Goal: Transaction & Acquisition: Book appointment/travel/reservation

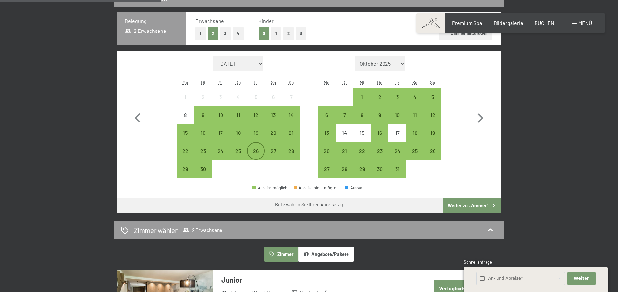
scroll to position [166, 0]
click at [236, 150] on div "25" at bounding box center [238, 156] width 16 height 16
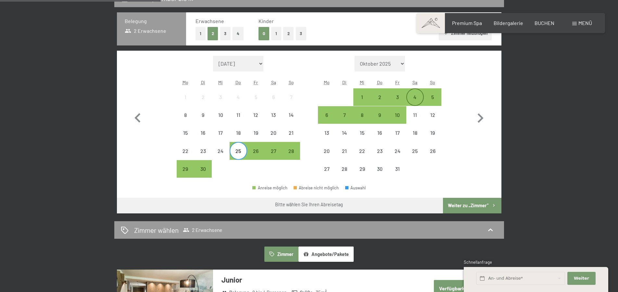
click at [413, 96] on div "4" at bounding box center [415, 102] width 16 height 16
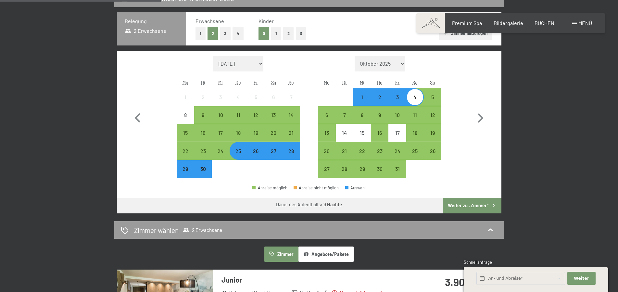
click at [470, 203] on button "Weiter zu „Zimmer“" at bounding box center [472, 206] width 58 height 16
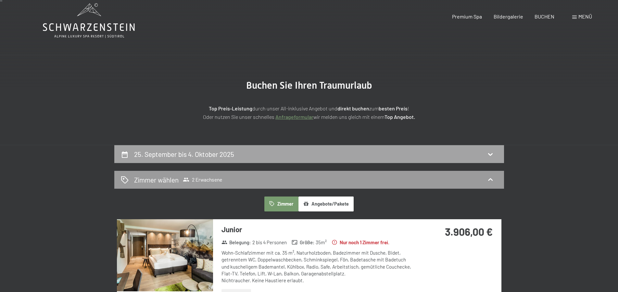
scroll to position [0, 0]
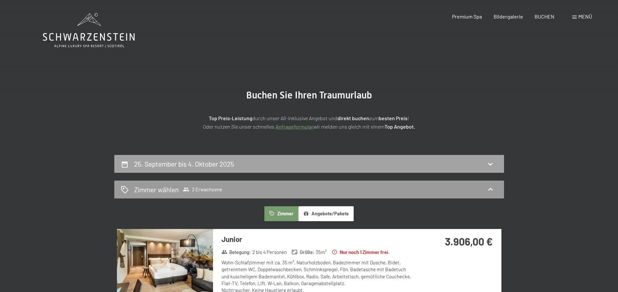
click at [201, 168] on h2 "25. September bis 4. Oktober 2025" at bounding box center [184, 164] width 100 height 8
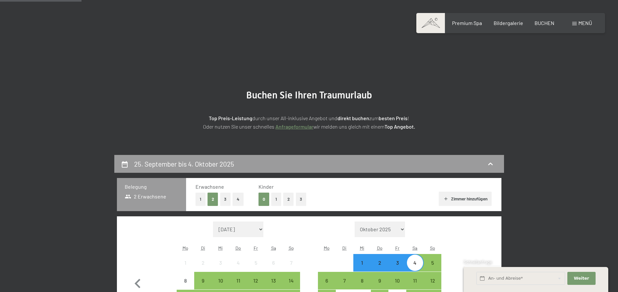
scroll to position [155, 0]
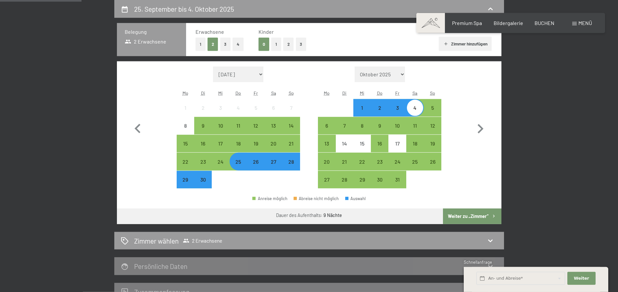
click at [293, 165] on span "Einwilligung Marketing*" at bounding box center [274, 165] width 54 height 6
click at [243, 165] on input "Einwilligung Marketing*" at bounding box center [240, 165] width 6 height 6
checkbox input "false"
click at [297, 160] on div "28" at bounding box center [291, 167] width 16 height 16
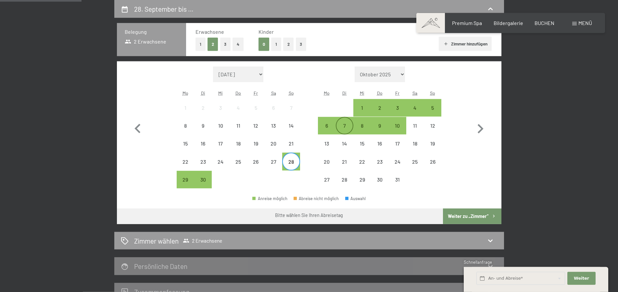
click at [350, 129] on div "7" at bounding box center [344, 131] width 16 height 16
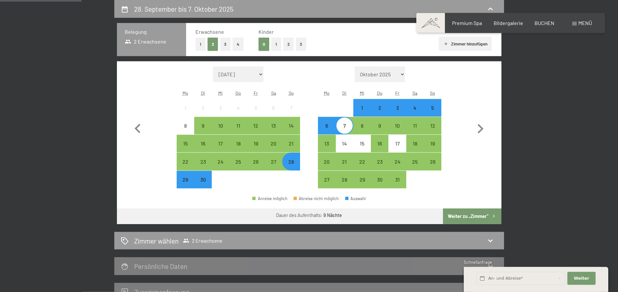
click at [468, 216] on button "Weiter zu „Zimmer“" at bounding box center [472, 216] width 58 height 16
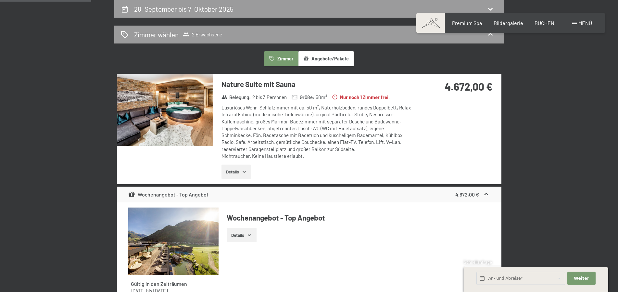
scroll to position [0, 0]
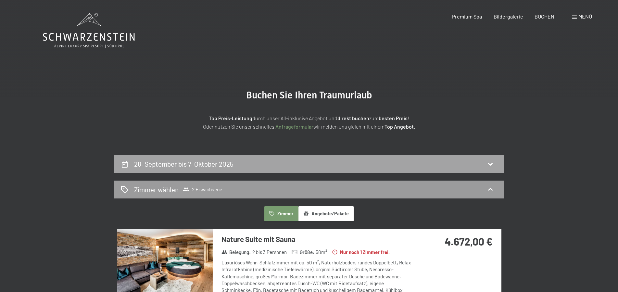
click at [202, 165] on h2 "28. September bis 7. Oktober 2025" at bounding box center [183, 164] width 99 height 8
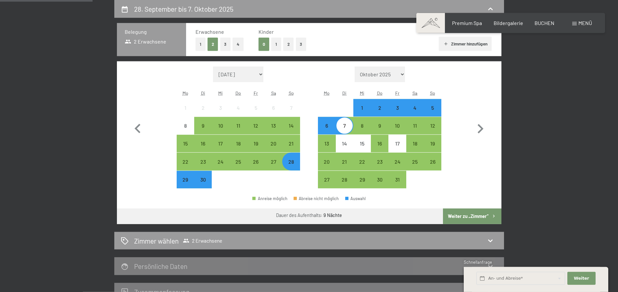
click at [457, 140] on div "Monat/Jahr September 2025 Oktober 2025 November 2025 Dezember 2025 Januar 2026 …" at bounding box center [308, 128] width 361 height 122
click at [241, 161] on div "25" at bounding box center [238, 167] width 16 height 16
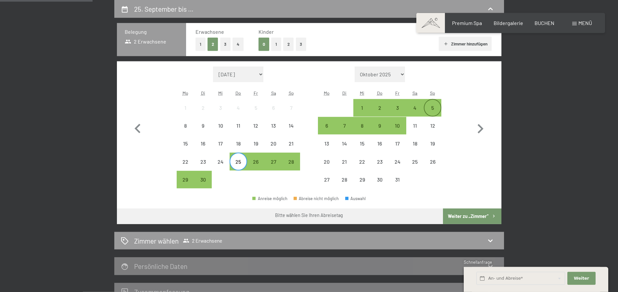
click at [434, 112] on div "5" at bounding box center [432, 113] width 16 height 16
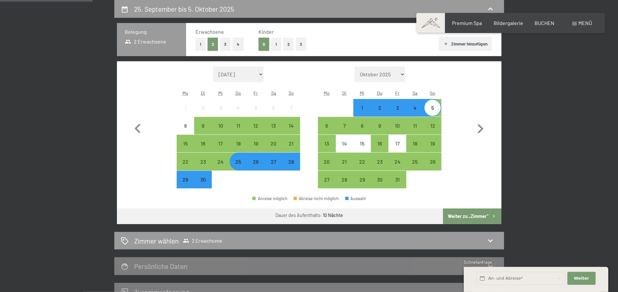
click at [465, 215] on button "Weiter zu „Zimmer“" at bounding box center [472, 216] width 58 height 16
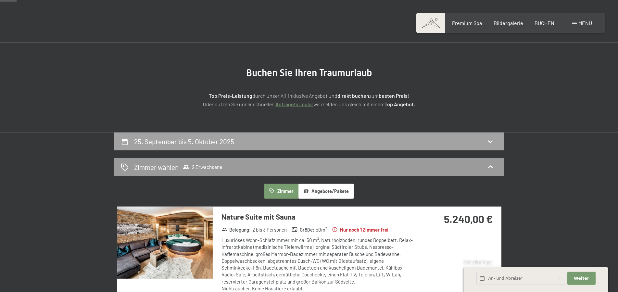
scroll to position [0, 0]
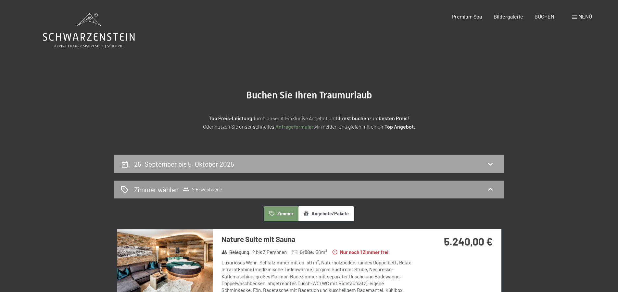
click at [206, 166] on h2 "25. September bis 5. Oktober 2025" at bounding box center [184, 164] width 100 height 8
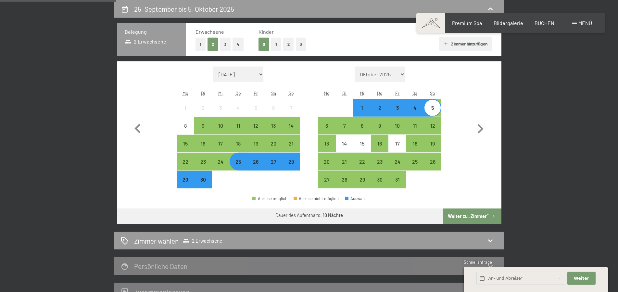
click at [535, 156] on div "25. September bis 5. Oktober 2025 Belegung 2 Erwachsene Erwachsene 1 2 3 4 Kind…" at bounding box center [309, 150] width 492 height 301
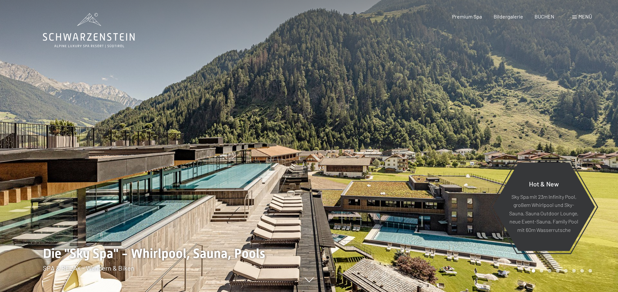
click at [542, 13] on div "Buchen Anfragen Premium Spa Bildergalerie BUCHEN Menü DE IT EN Gutschein Bilder…" at bounding box center [510, 16] width 163 height 7
click at [540, 16] on span "BUCHEN" at bounding box center [544, 15] width 20 height 6
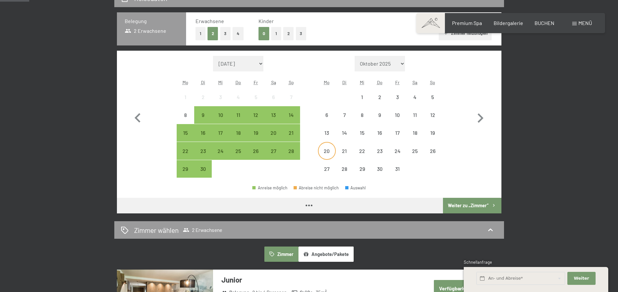
scroll to position [166, 0]
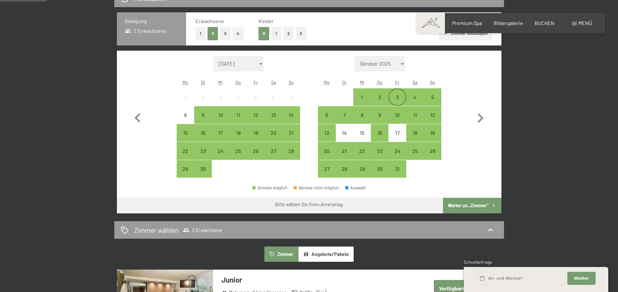
click at [397, 95] on div "3" at bounding box center [397, 102] width 16 height 16
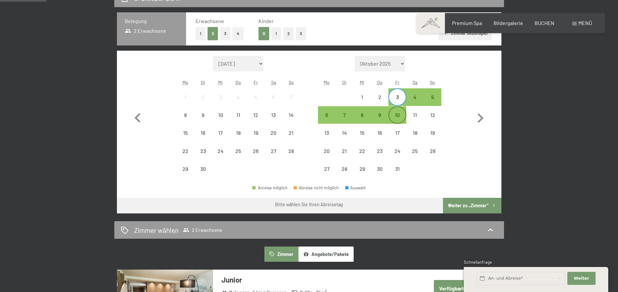
click at [397, 115] on div "10" at bounding box center [397, 120] width 16 height 16
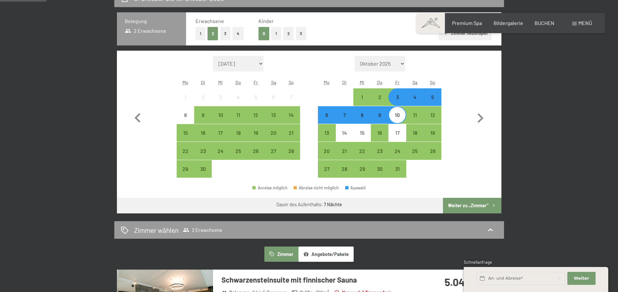
click at [478, 203] on button "Weiter zu „Zimmer“" at bounding box center [472, 206] width 58 height 16
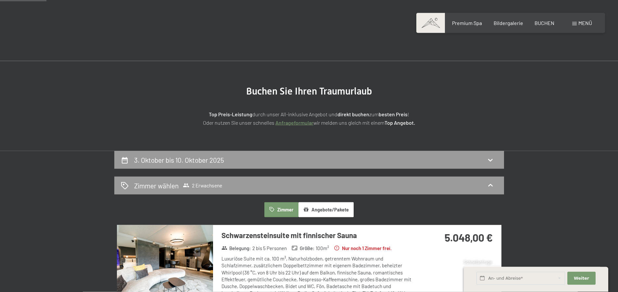
scroll to position [0, 0]
